Goal: Navigation & Orientation: Find specific page/section

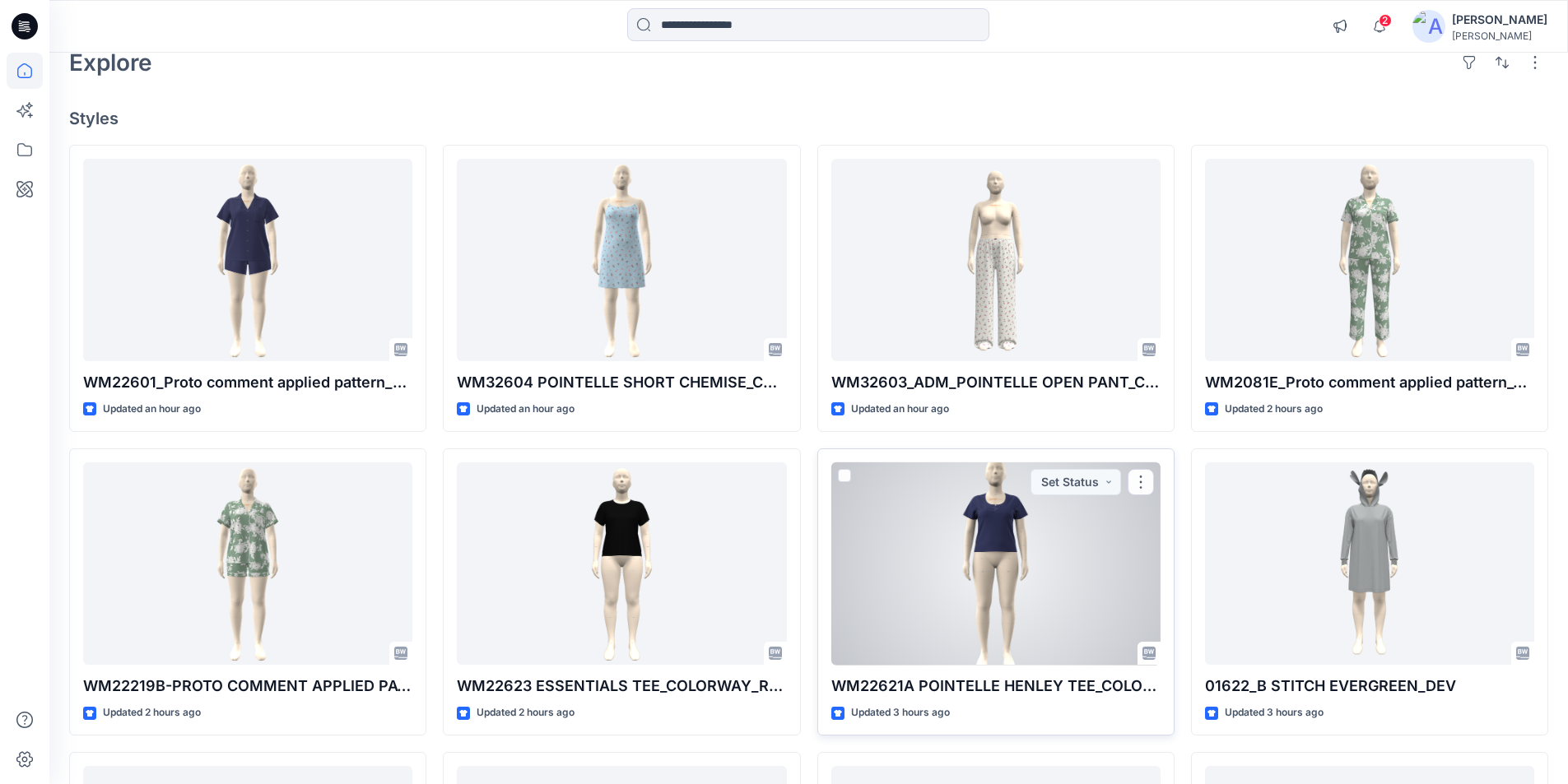
scroll to position [9, 0]
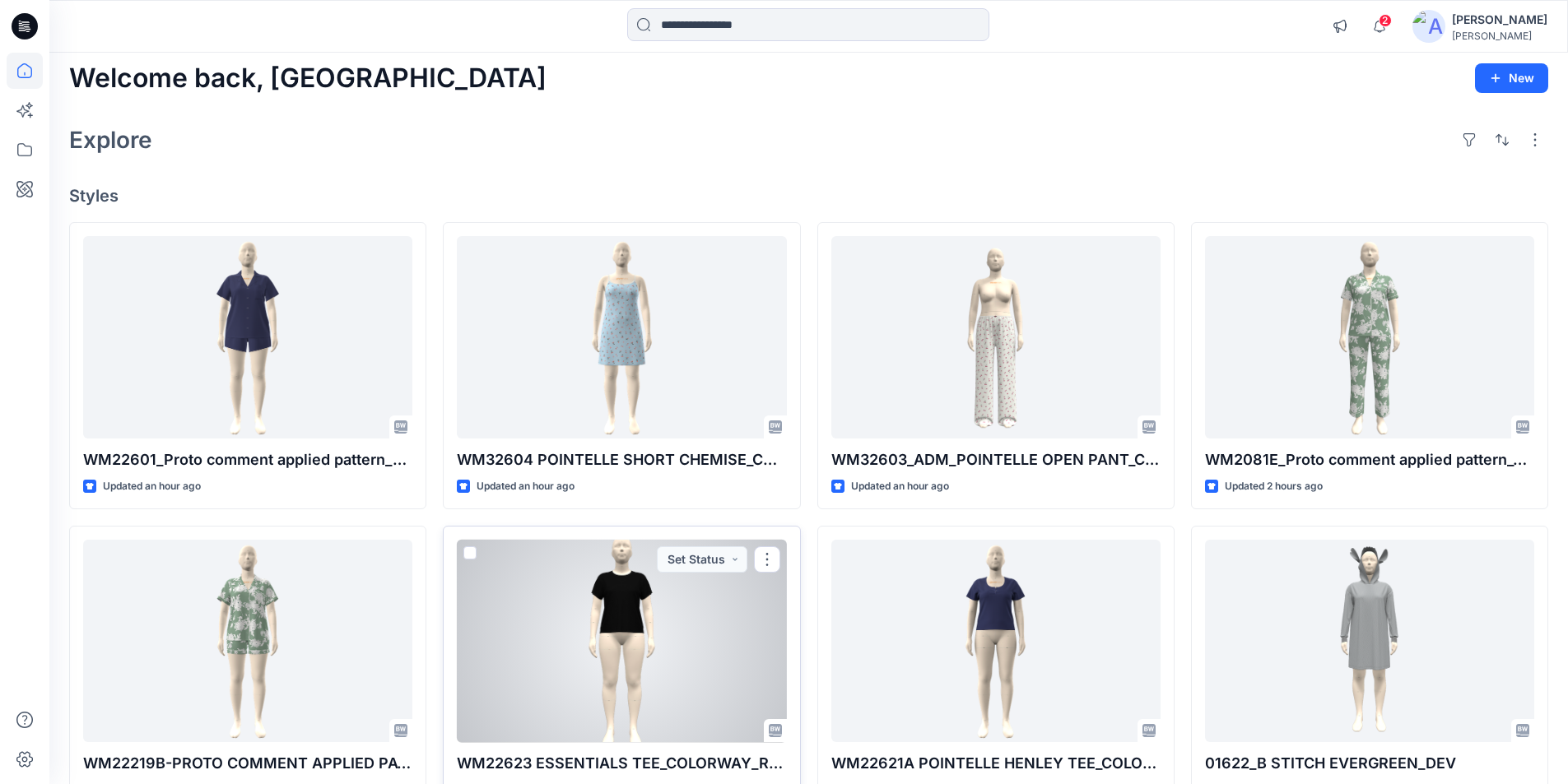
click at [660, 624] on div at bounding box center [622, 640] width 330 height 203
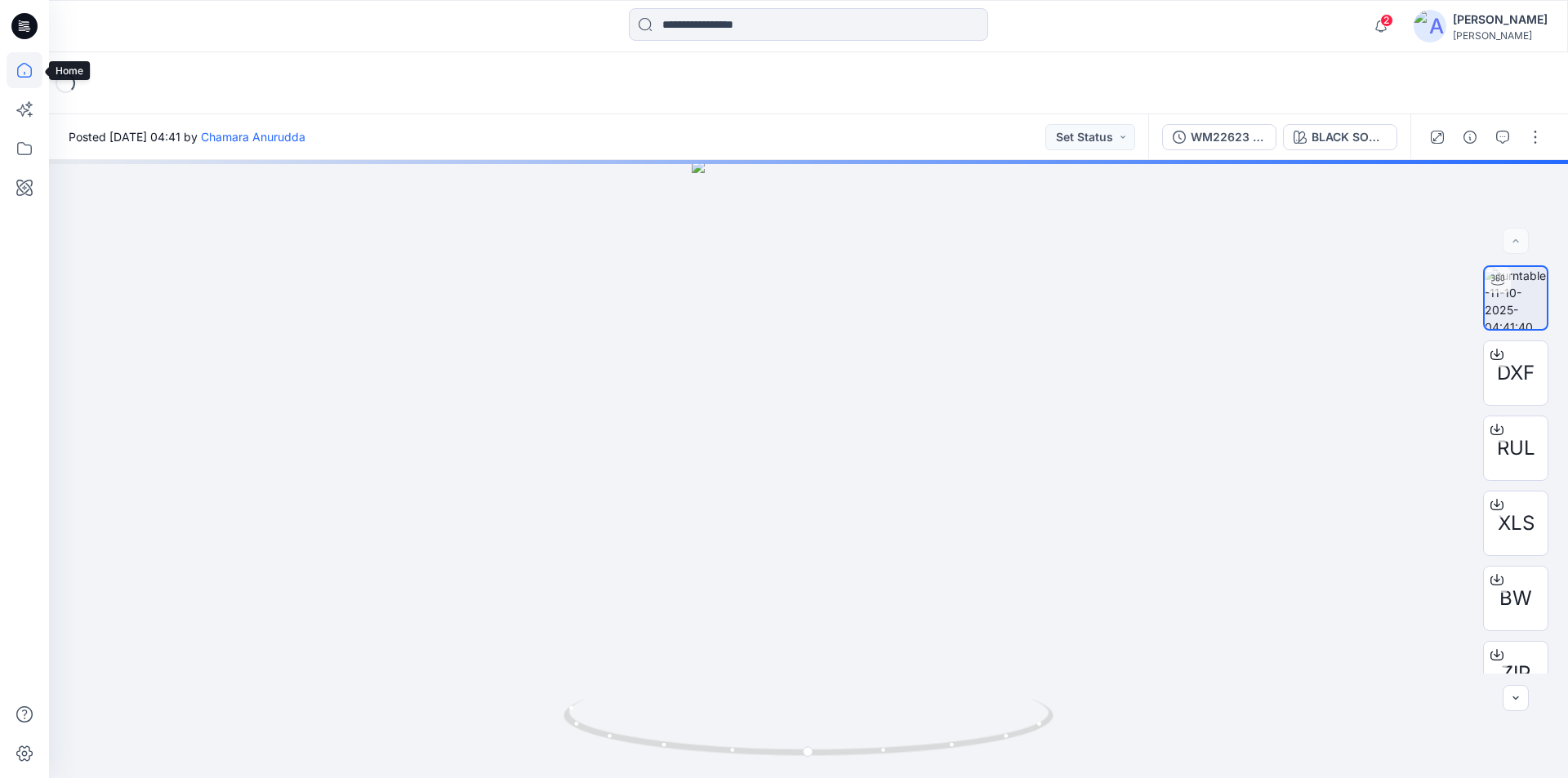
click at [16, 69] on icon at bounding box center [25, 71] width 36 height 36
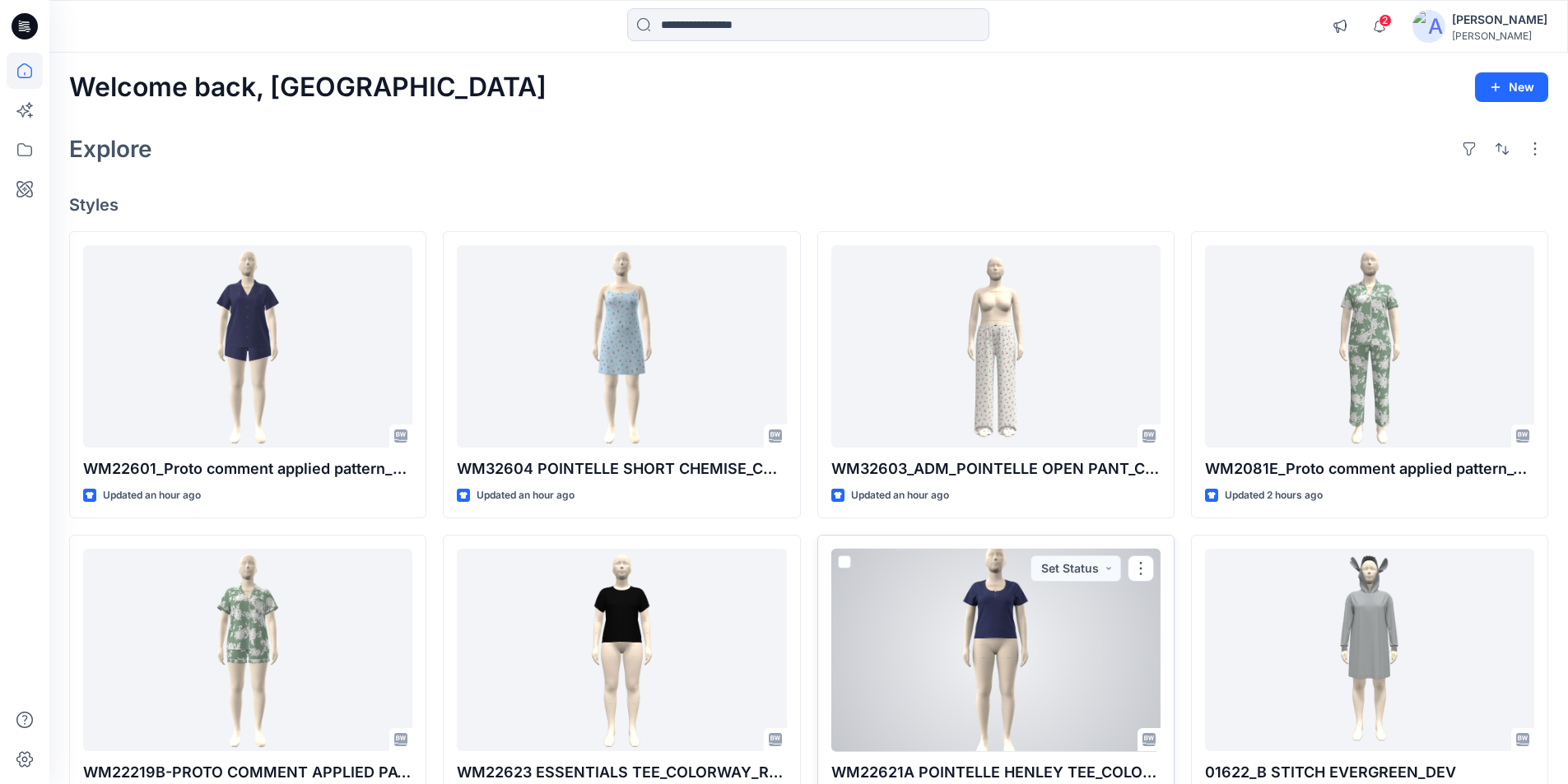
click at [984, 655] on div at bounding box center [997, 650] width 330 height 203
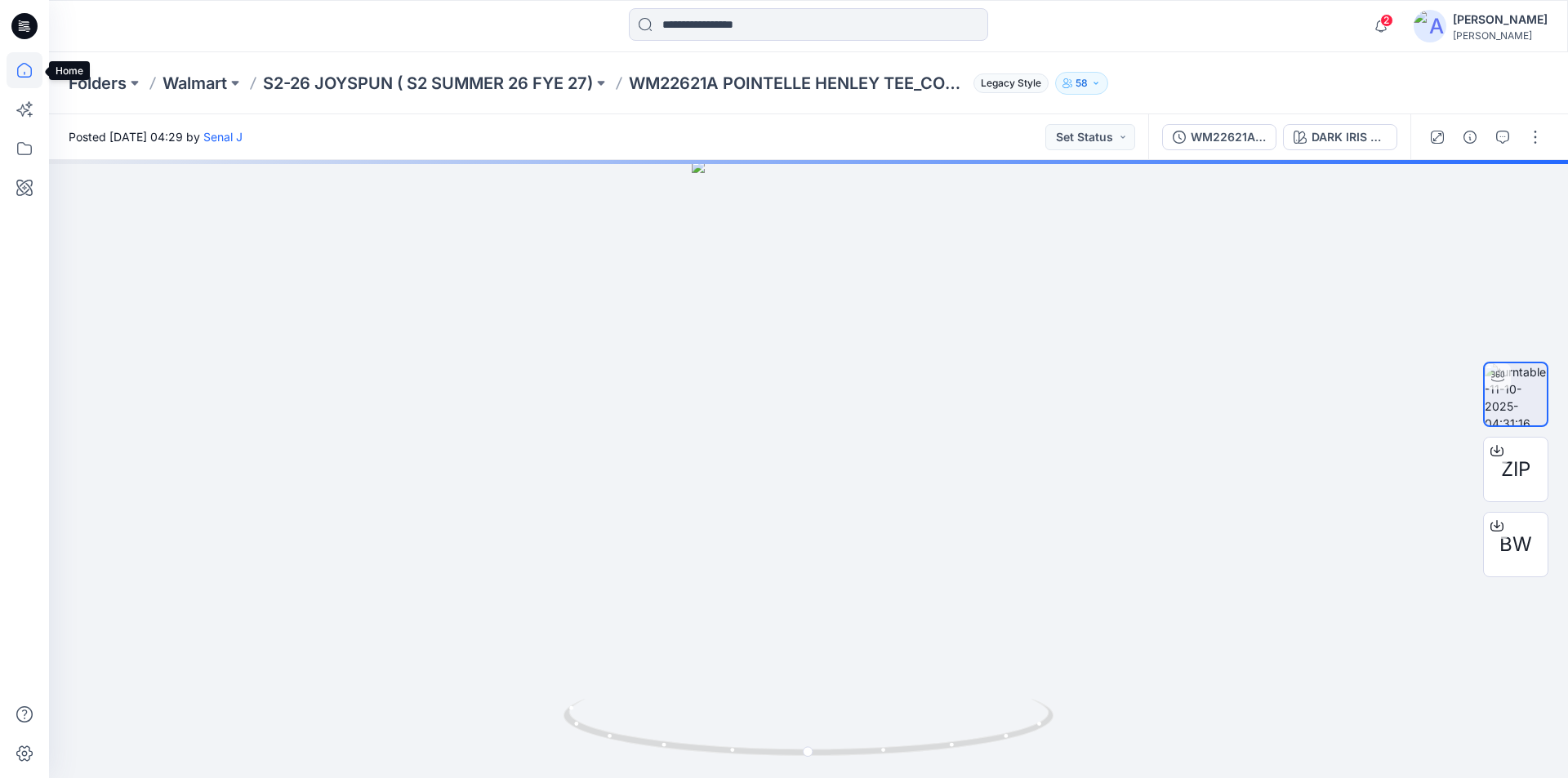
click at [22, 75] on icon at bounding box center [25, 71] width 36 height 36
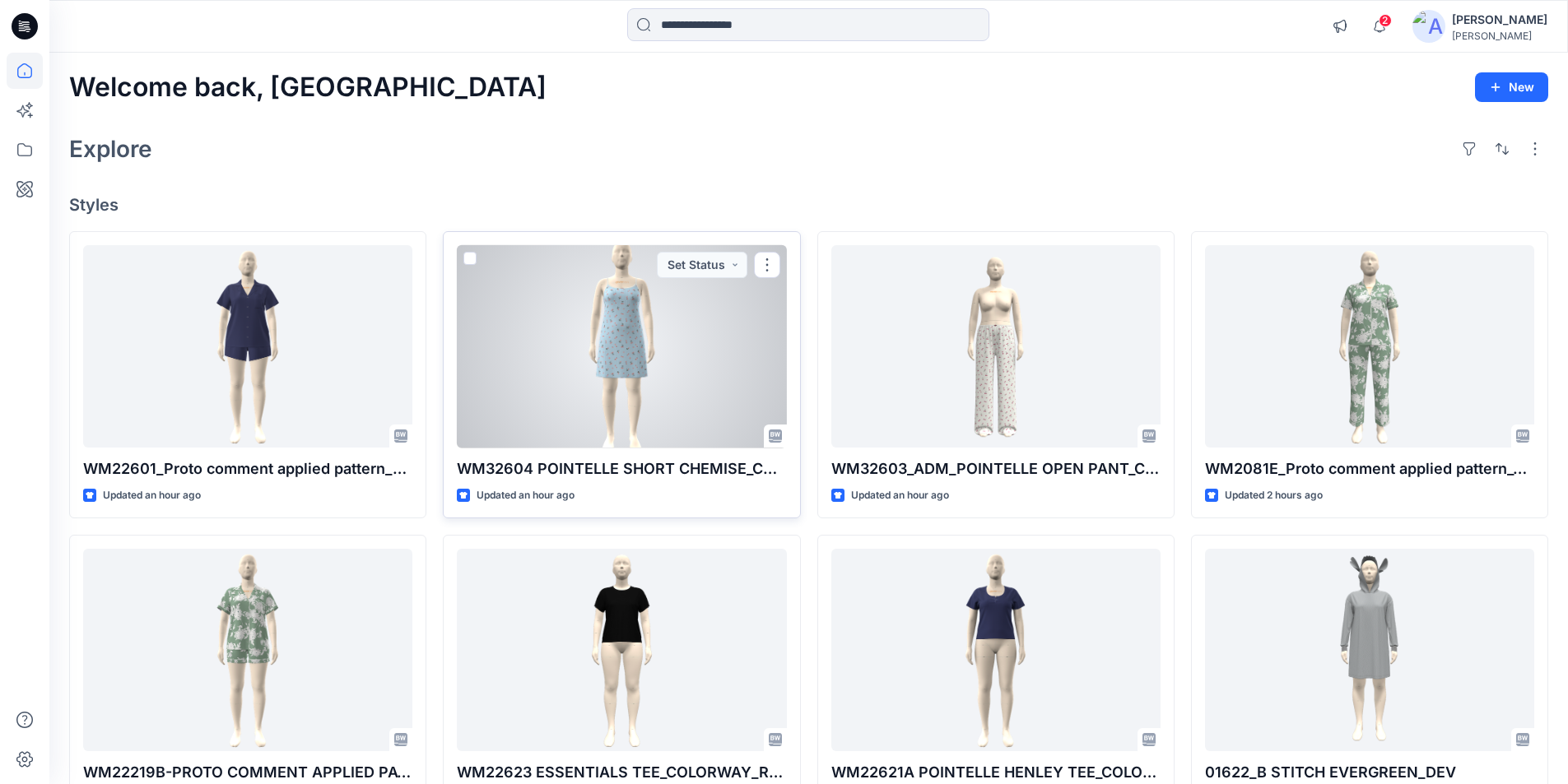
click at [648, 405] on div at bounding box center [622, 347] width 330 height 203
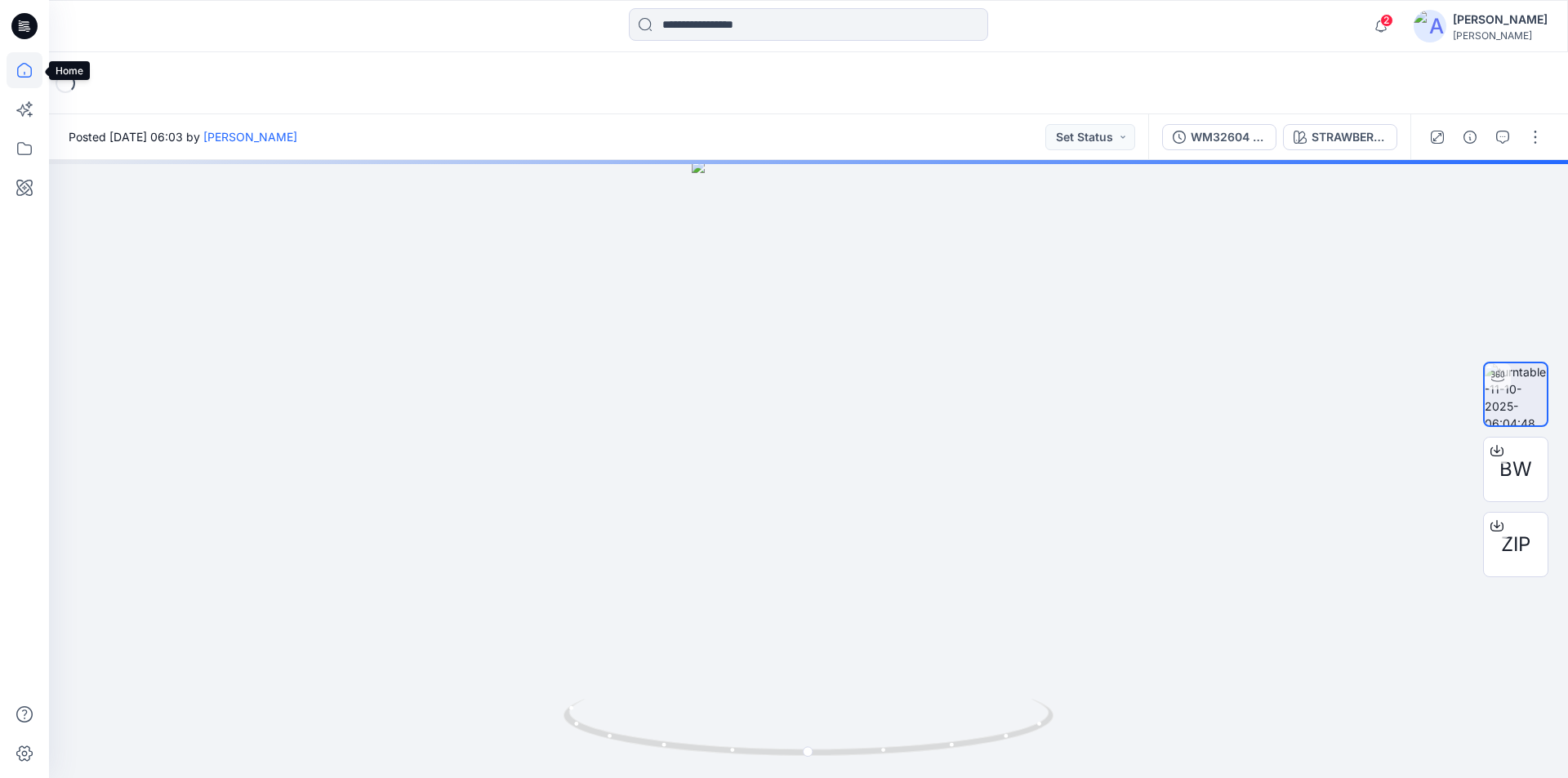
click at [20, 69] on icon at bounding box center [25, 71] width 36 height 36
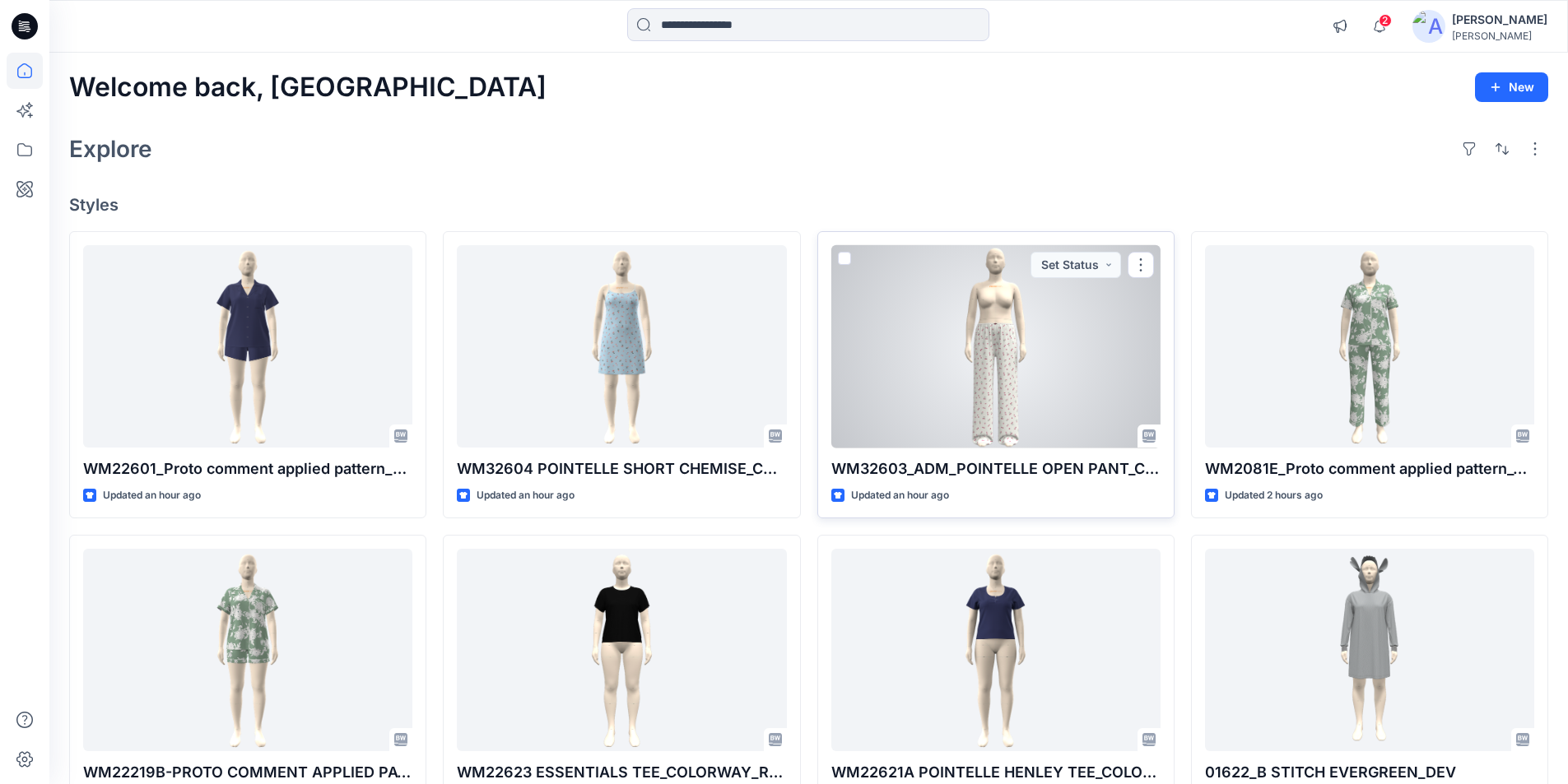
click at [968, 328] on div at bounding box center [997, 347] width 330 height 203
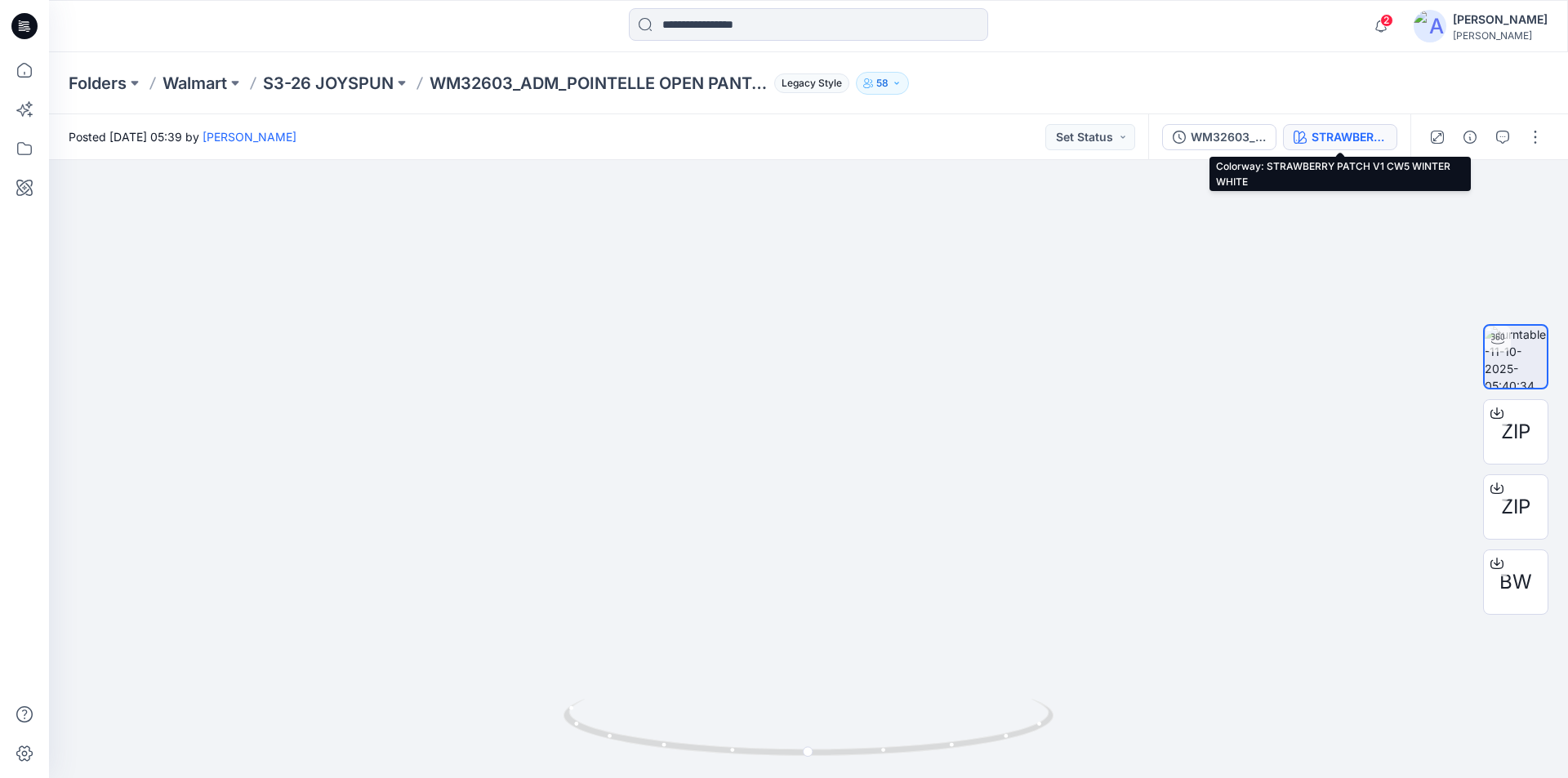
click at [1342, 135] on div "STRAWBERRY PATCH V1 CW5 WINTER WHITE" at bounding box center [1349, 137] width 76 height 18
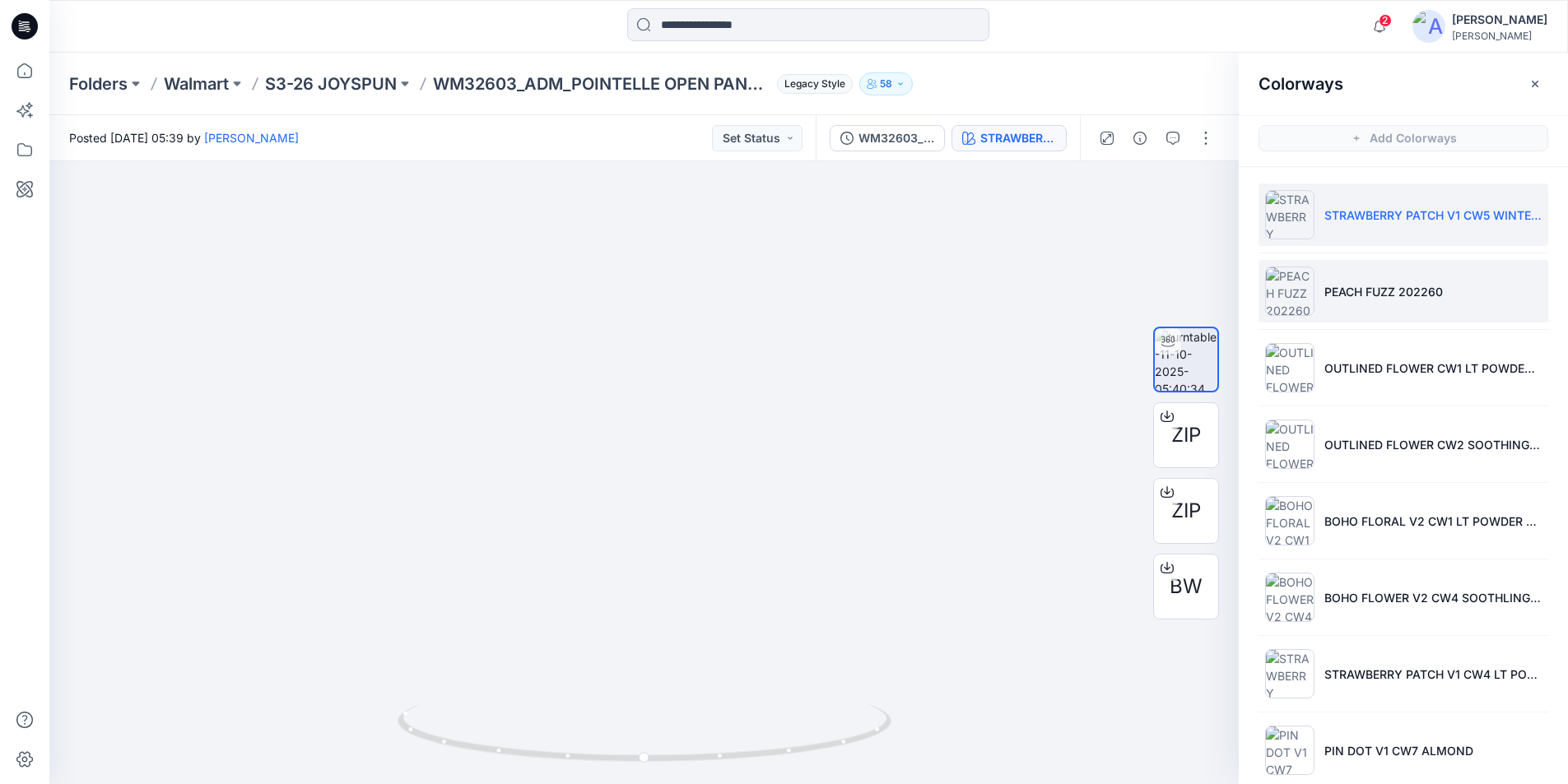
click at [1346, 291] on p "PEACH FUZZ 202260" at bounding box center [1383, 292] width 119 height 17
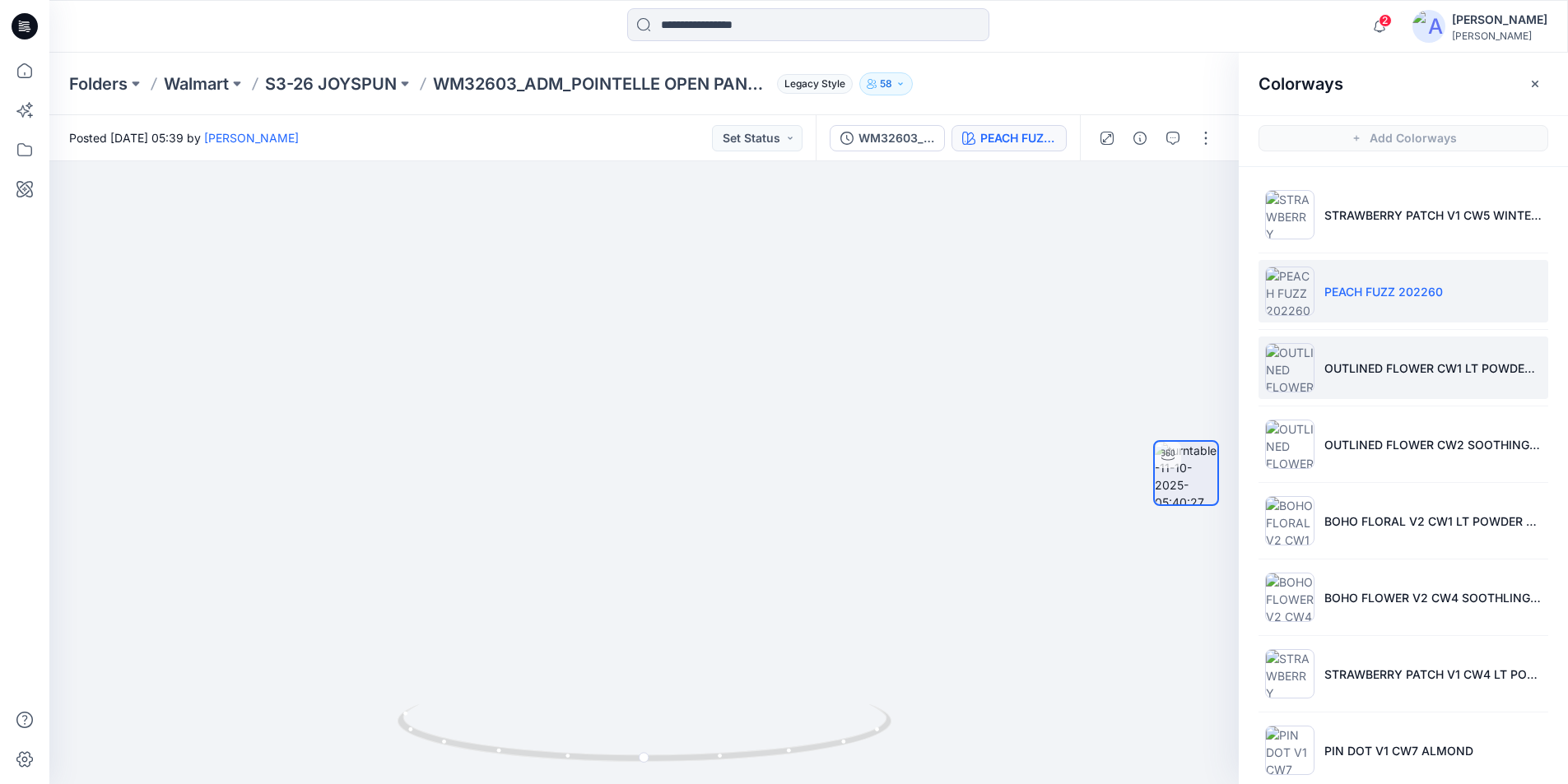
click at [1408, 384] on li "OUTLINED FLOWER CW1 LT POWDER PUFF BLUE" at bounding box center [1403, 367] width 290 height 63
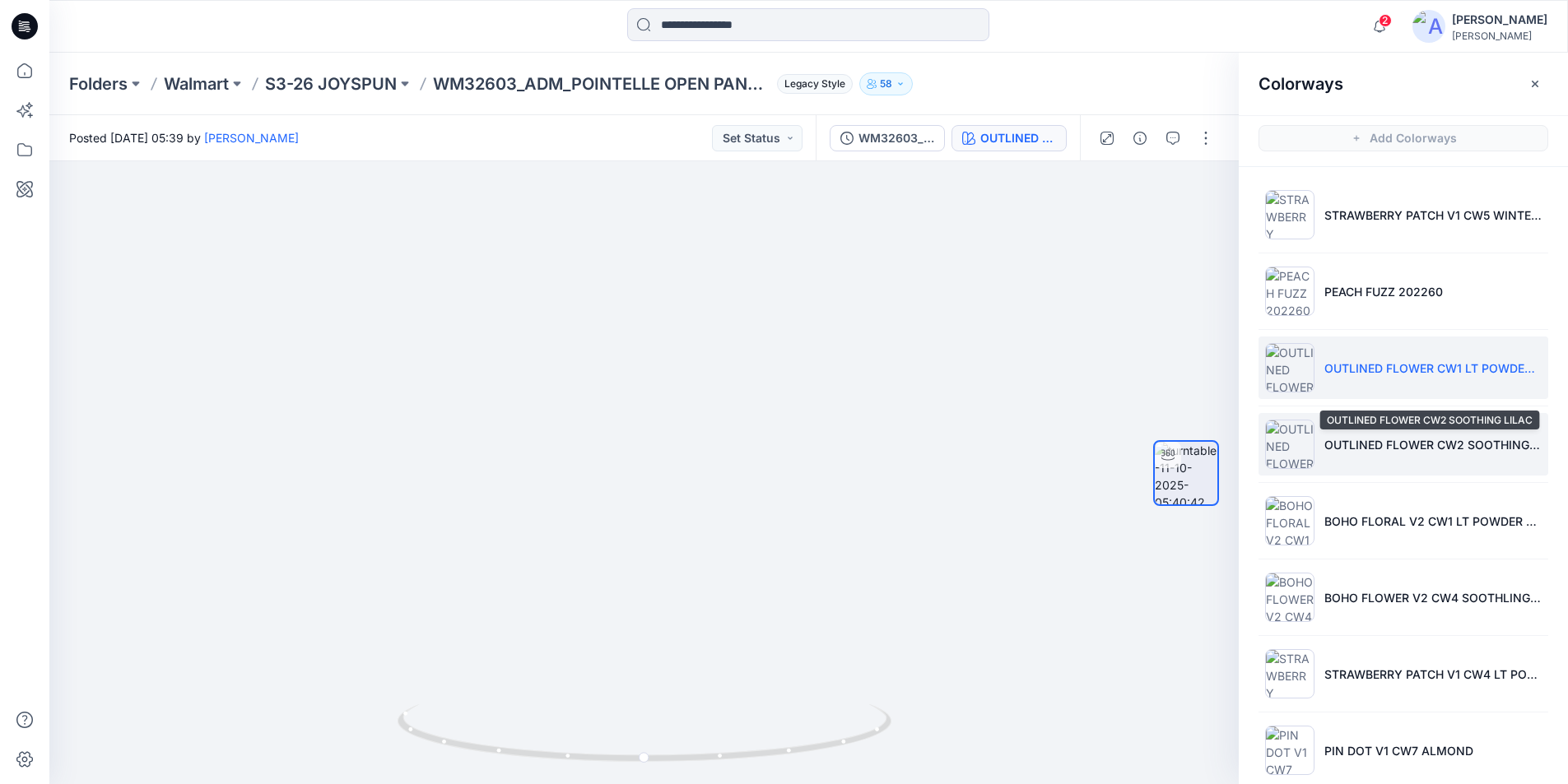
click at [1388, 444] on p "OUTLINED FLOWER CW2 SOOTHING LILAC" at bounding box center [1432, 445] width 217 height 17
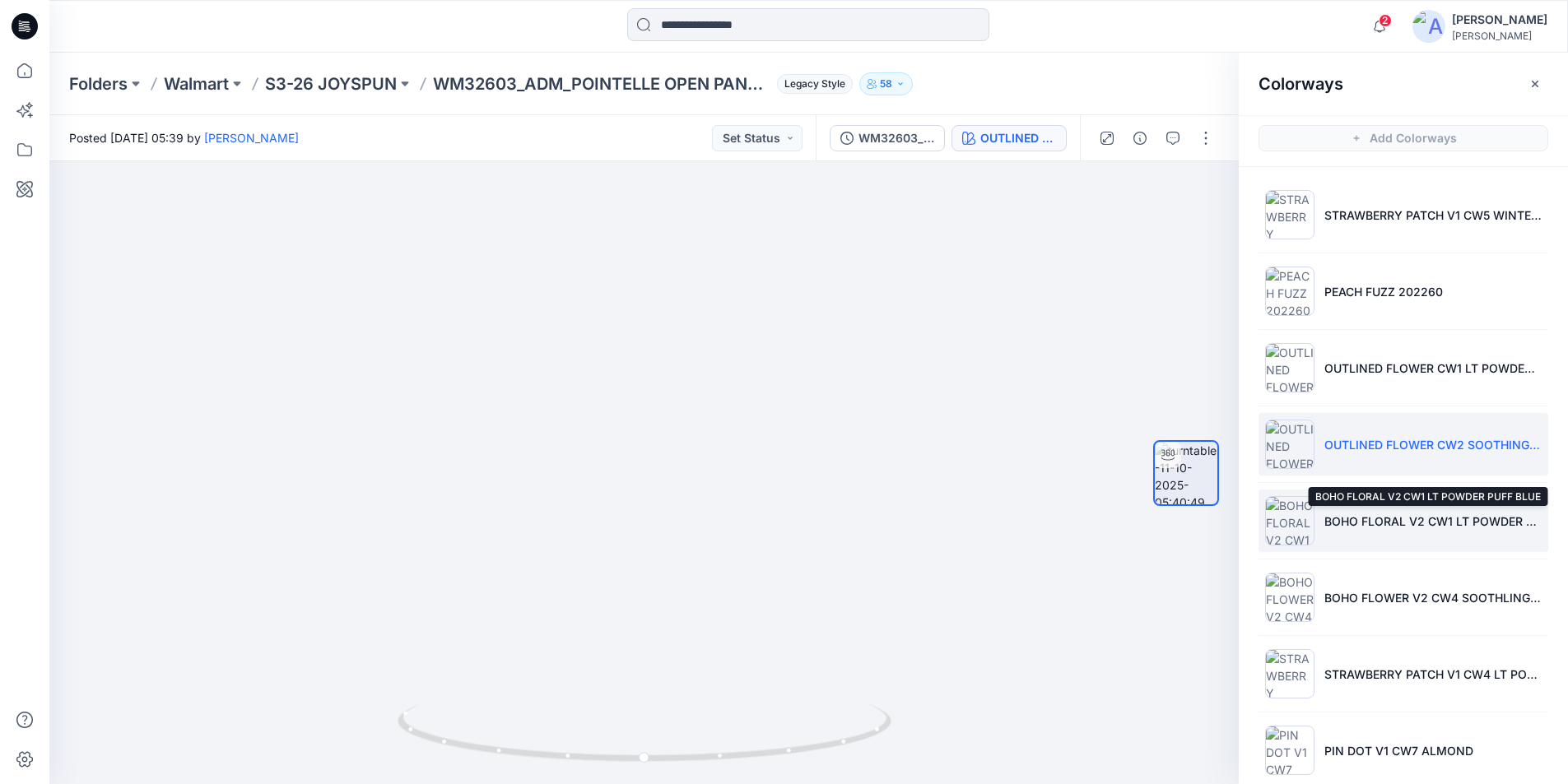
click at [1383, 520] on p "BOHO FLORAL V2 CW1 LT POWDER PUFF BLUE" at bounding box center [1432, 521] width 217 height 17
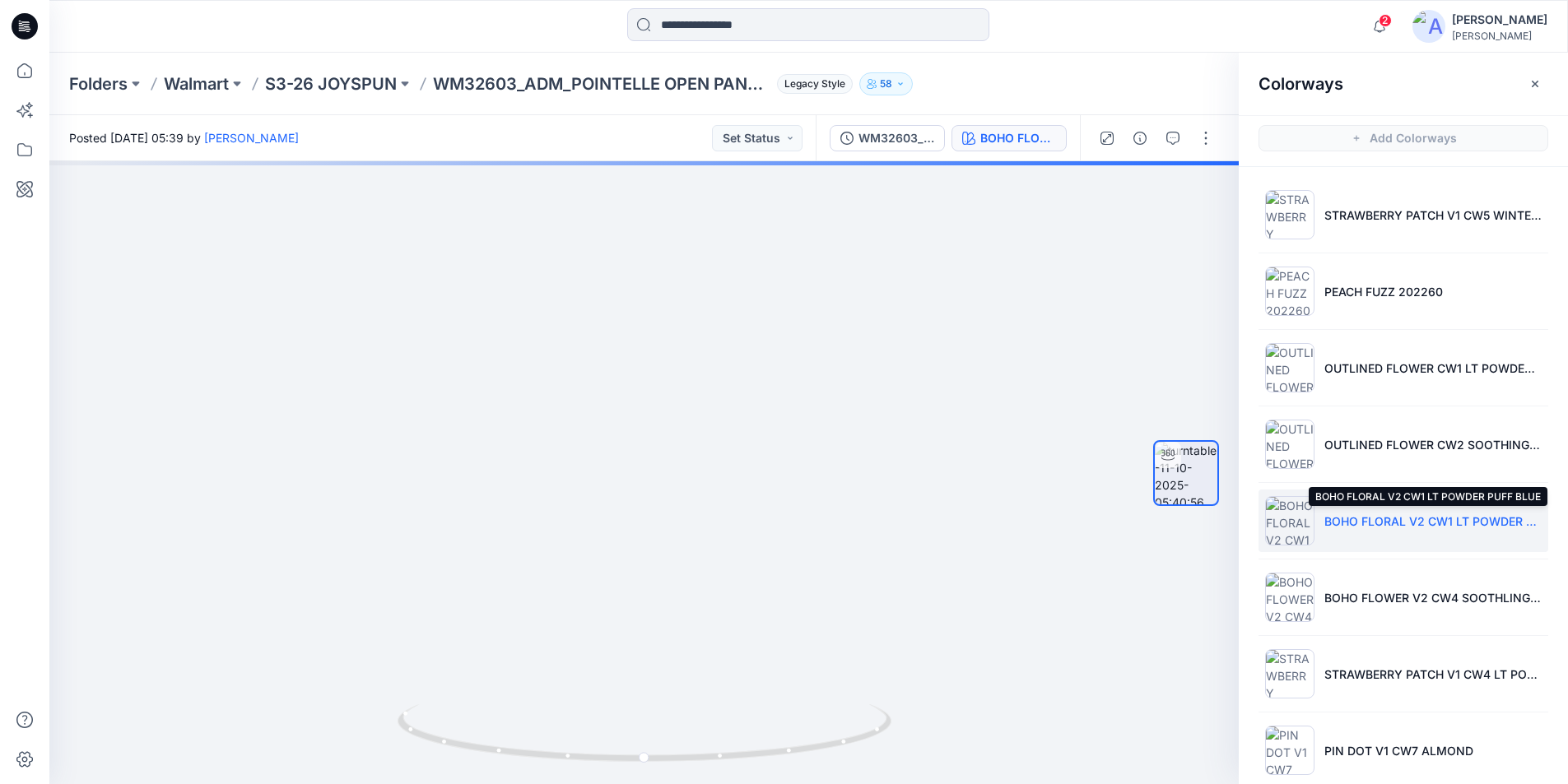
scroll to position [98, 0]
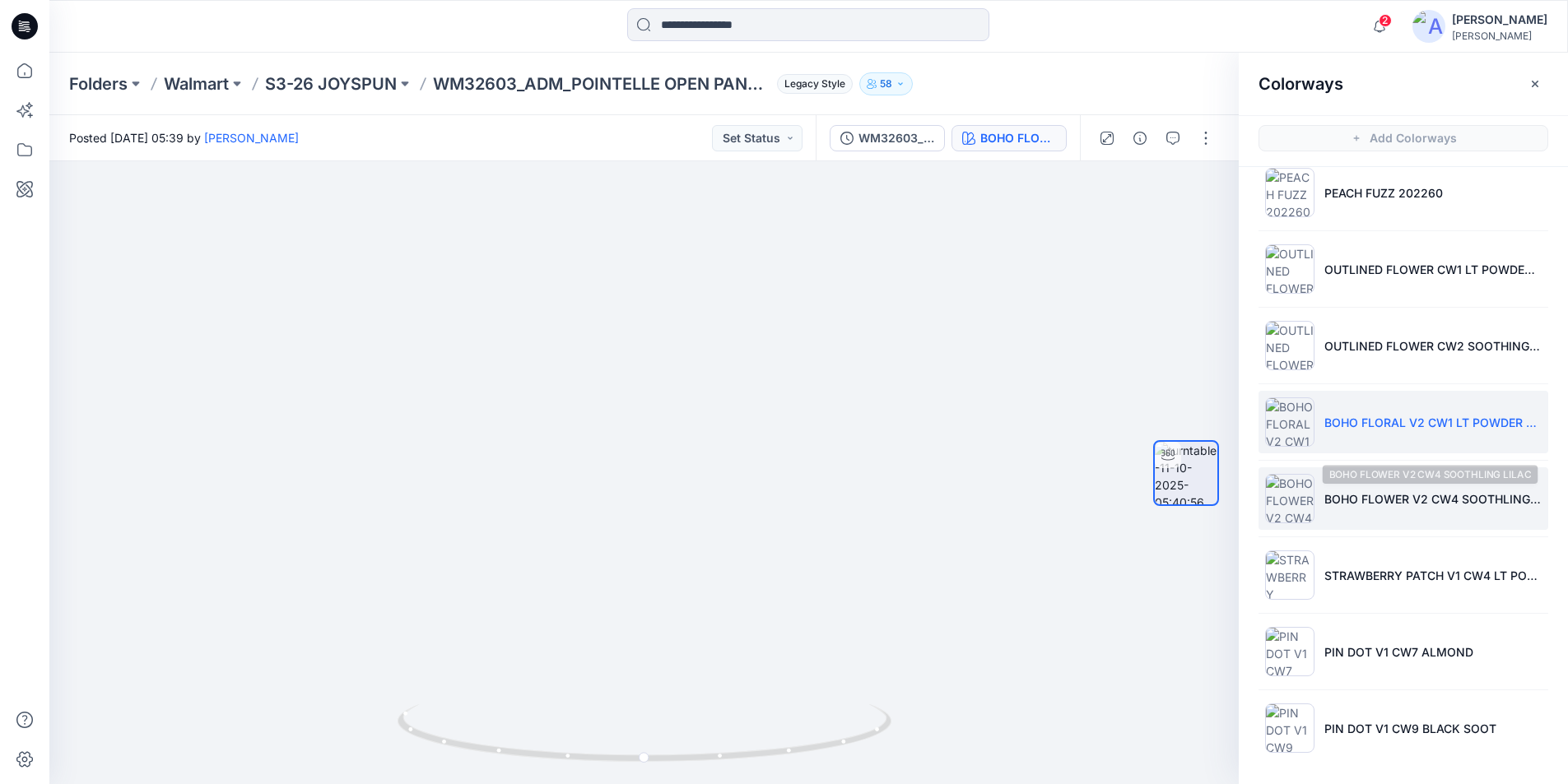
click at [1386, 492] on p "BOHO FLOWER V2 CW4 SOOTHLING LILAC" at bounding box center [1432, 499] width 217 height 17
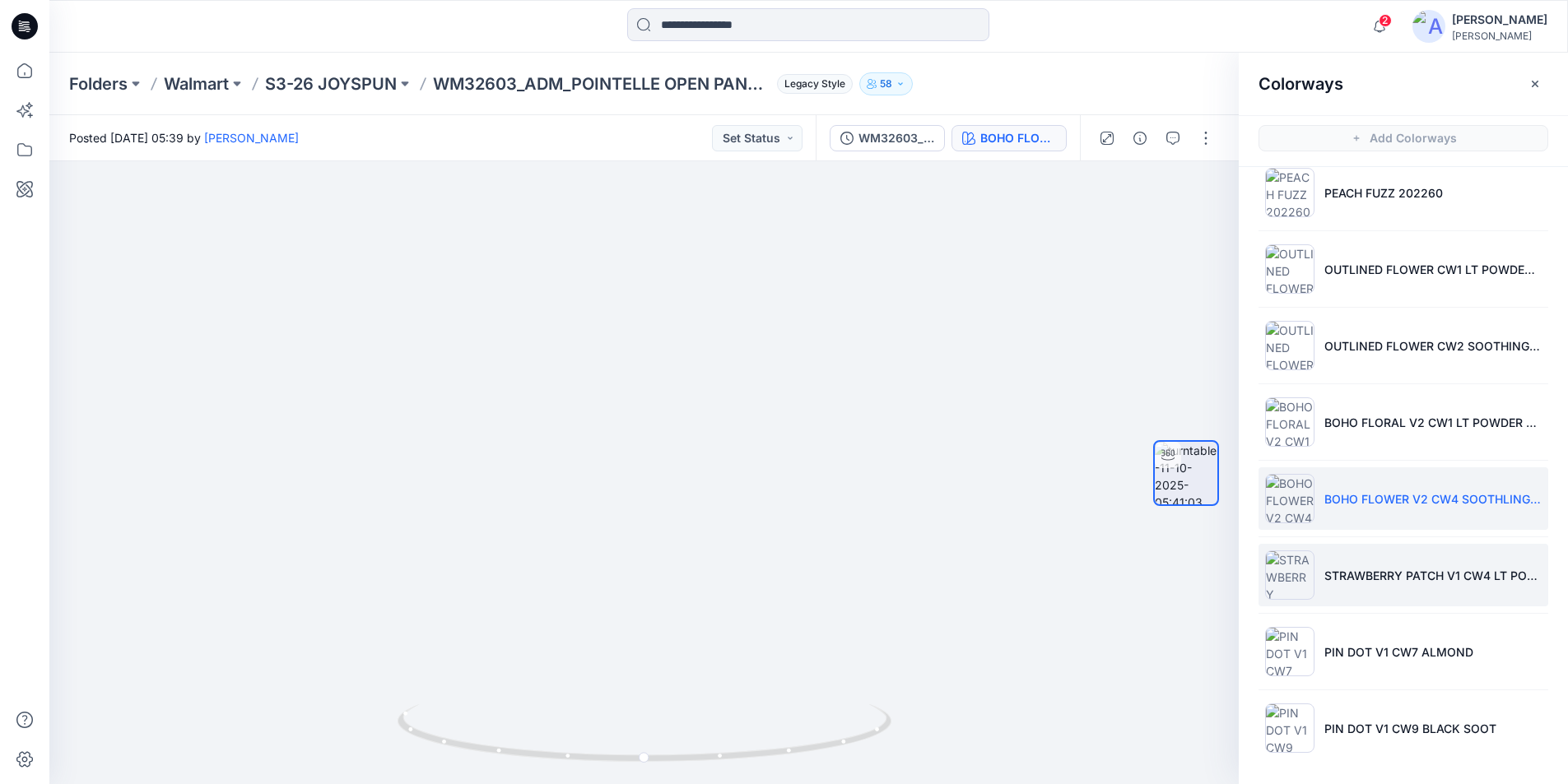
click at [1374, 594] on li "STRAWBERRY PATCH V1 CW4 LT POWDER PUFF BLUE" at bounding box center [1403, 575] width 290 height 63
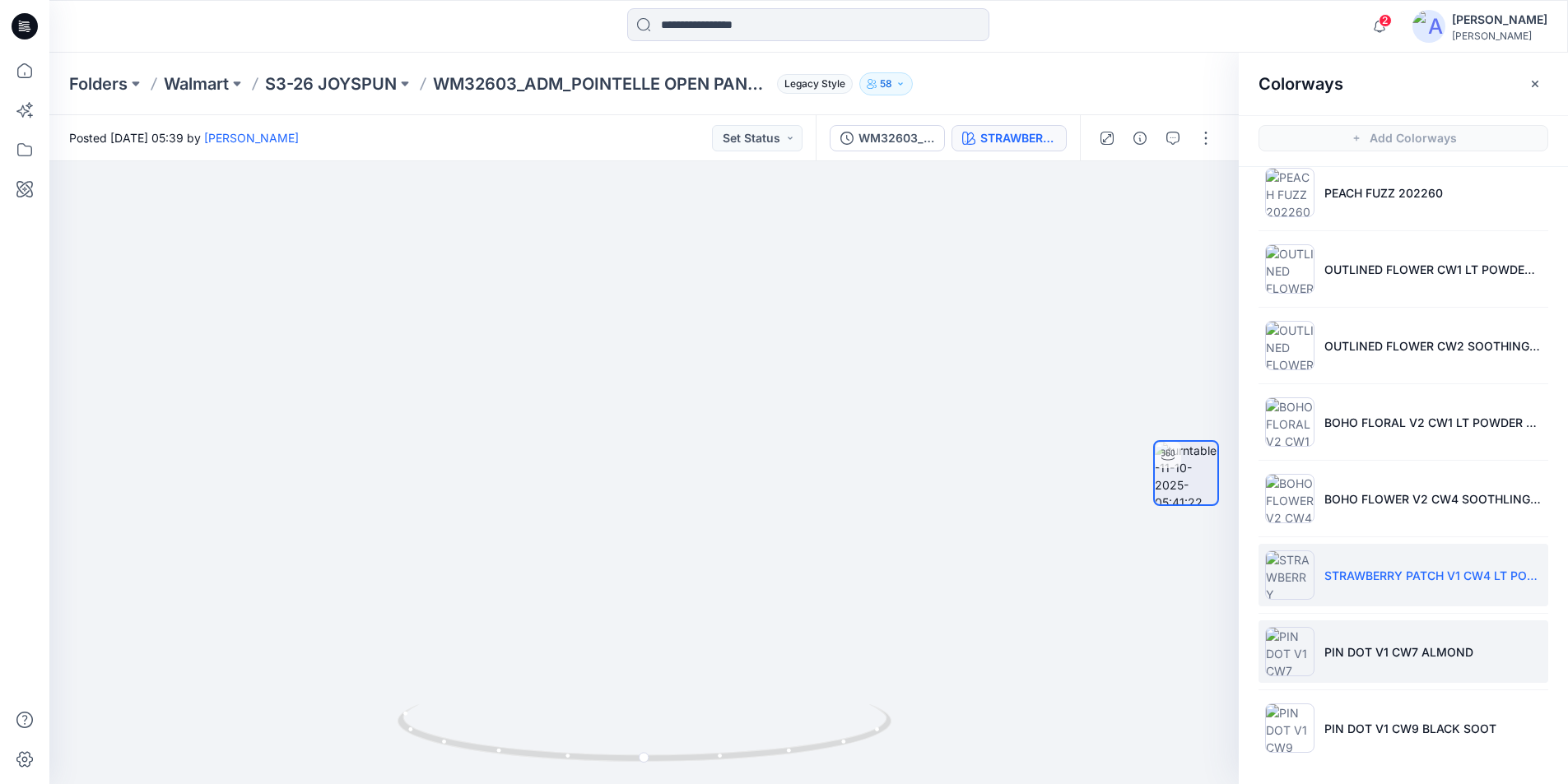
click at [1386, 652] on p "PIN DOT V1 CW7 ALMOND" at bounding box center [1398, 652] width 149 height 17
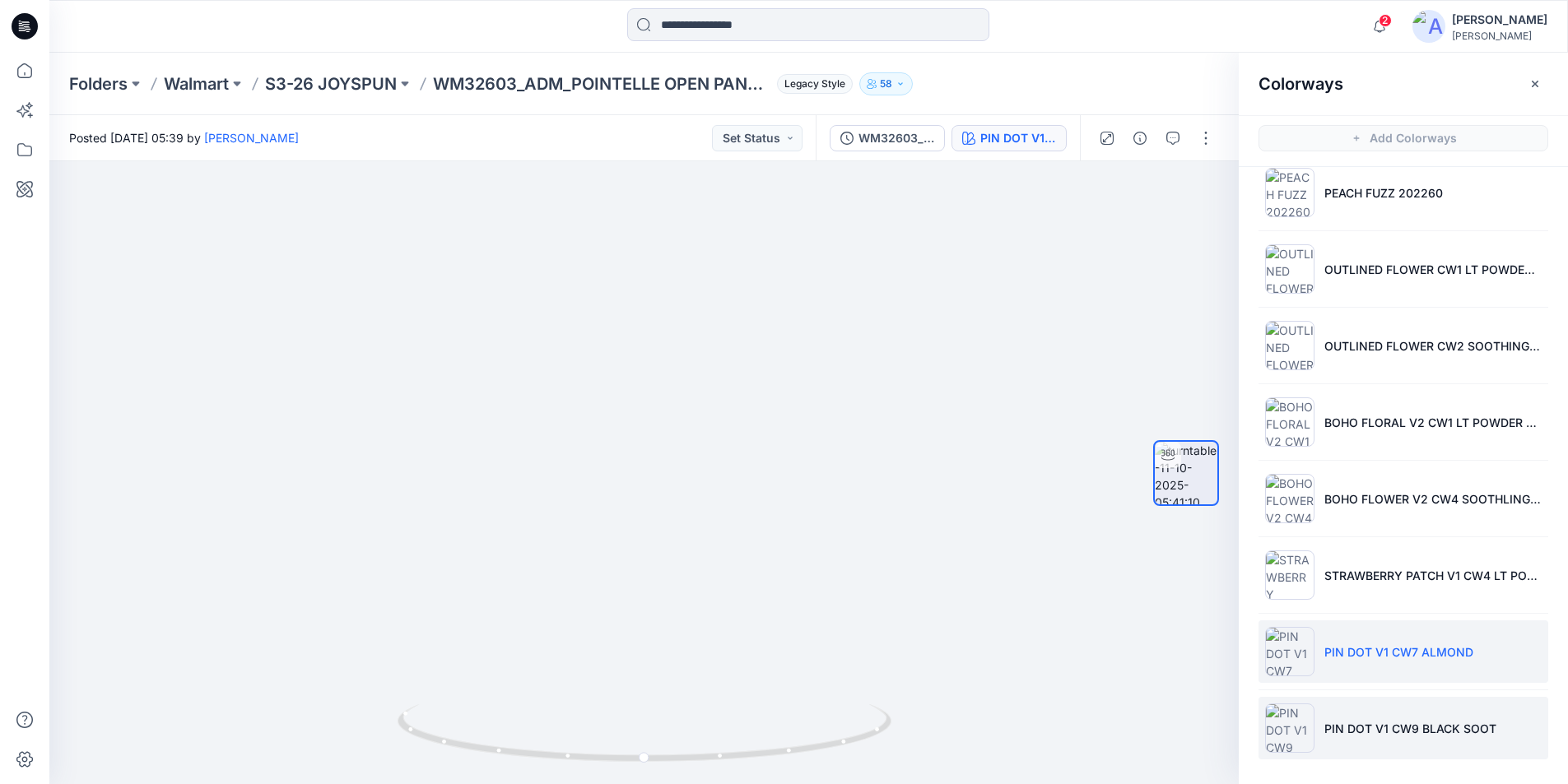
click at [1353, 721] on p "PIN DOT V1 CW9 BLACK SOOT" at bounding box center [1410, 728] width 173 height 17
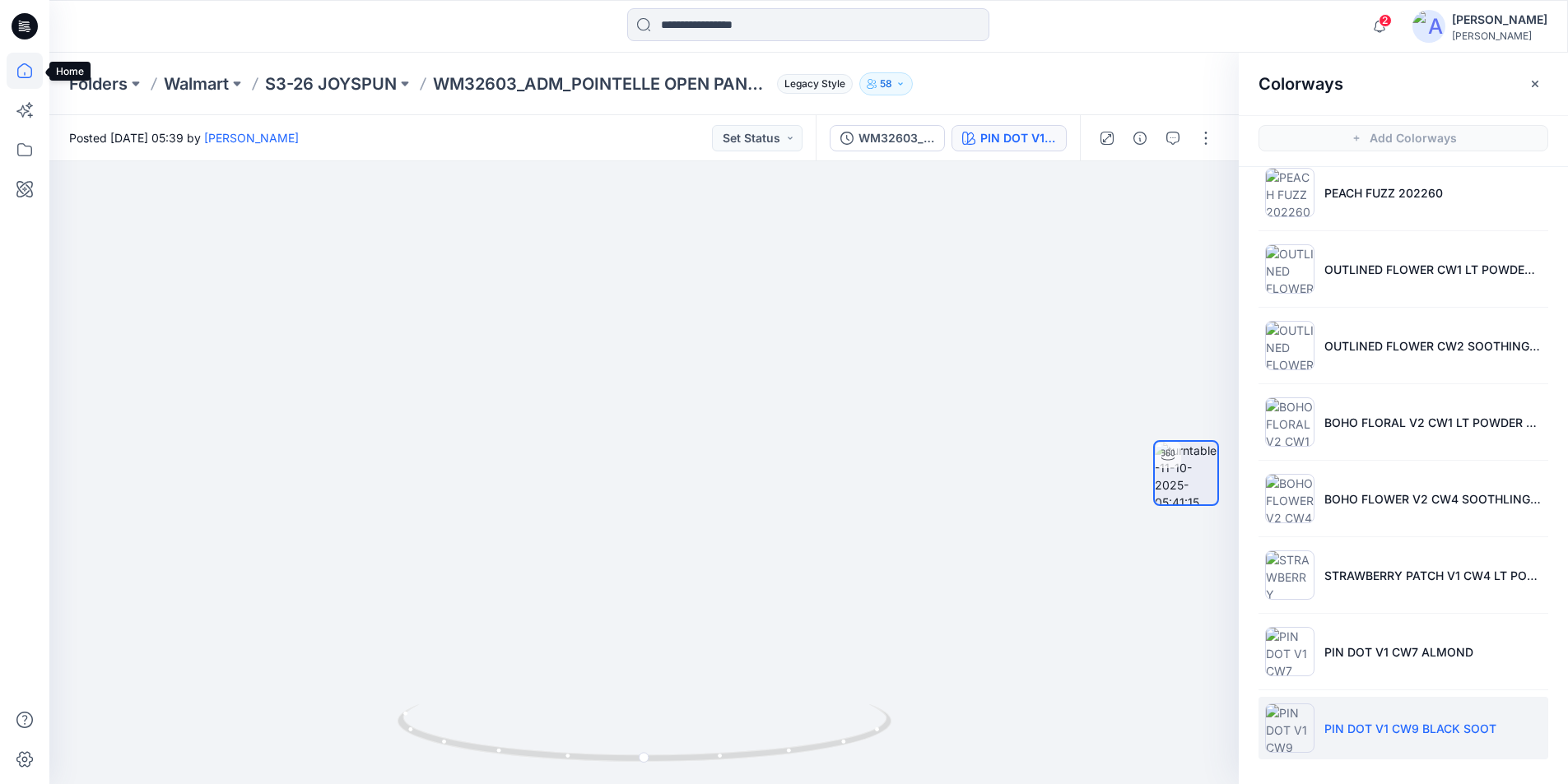
click at [29, 68] on icon at bounding box center [25, 71] width 37 height 37
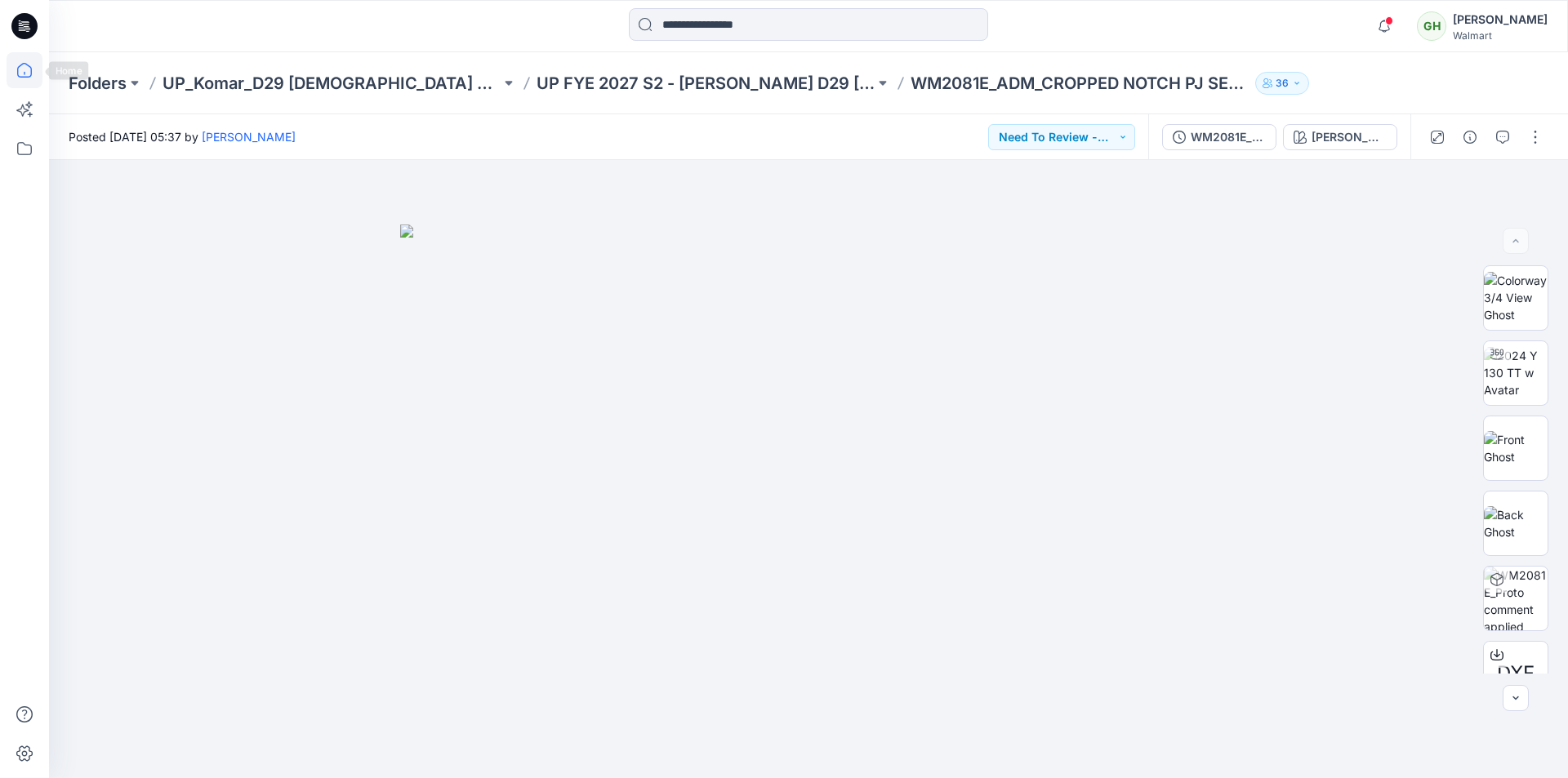
click at [16, 72] on icon at bounding box center [25, 71] width 36 height 36
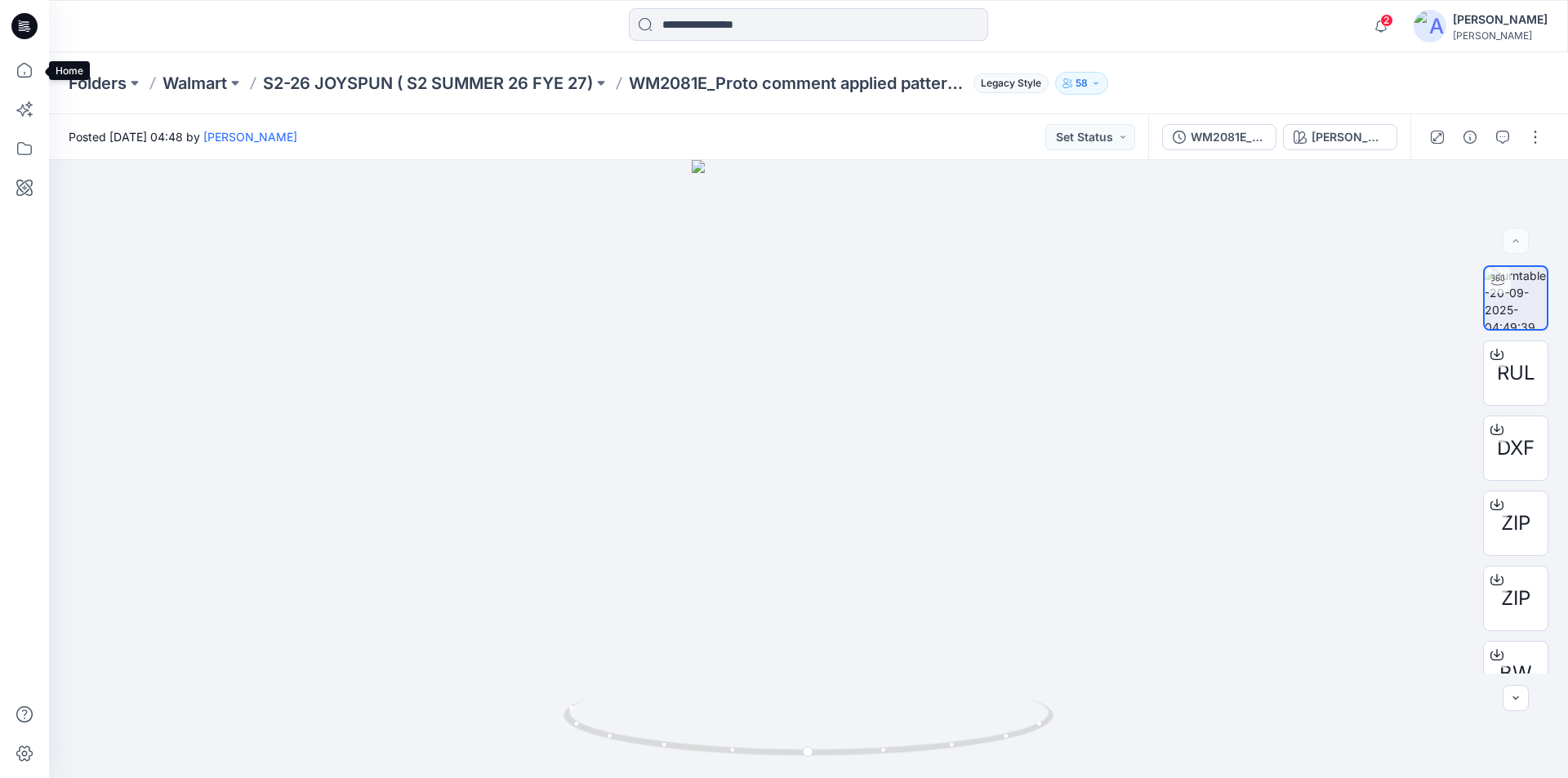
click at [26, 75] on icon at bounding box center [25, 71] width 36 height 36
